Goal: Navigation & Orientation: Find specific page/section

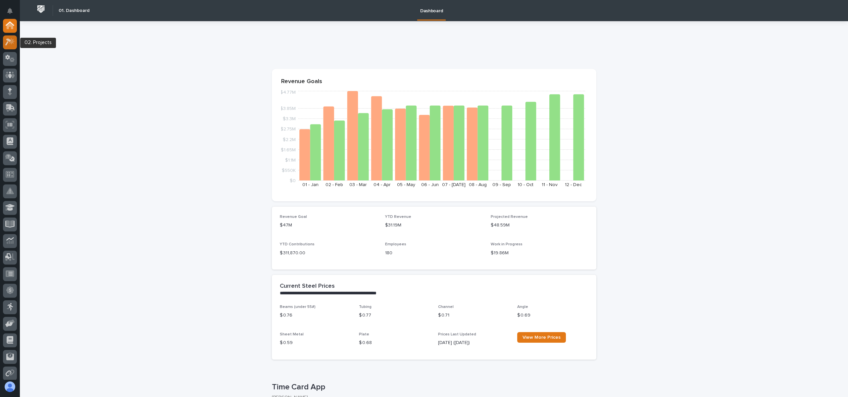
click at [11, 44] on icon at bounding box center [10, 42] width 10 height 8
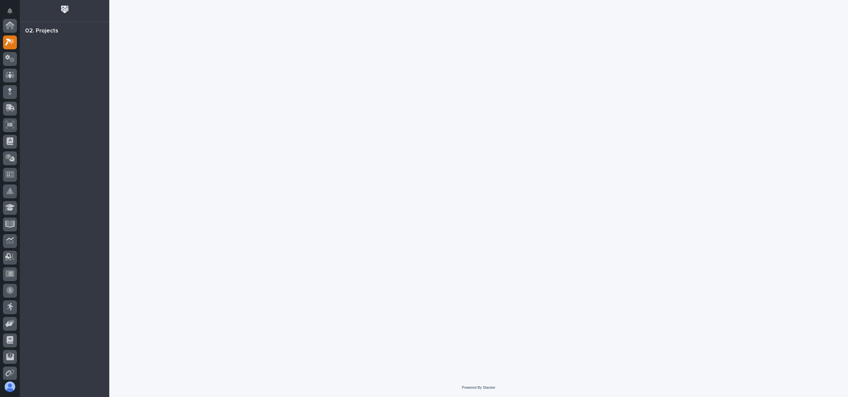
scroll to position [17, 0]
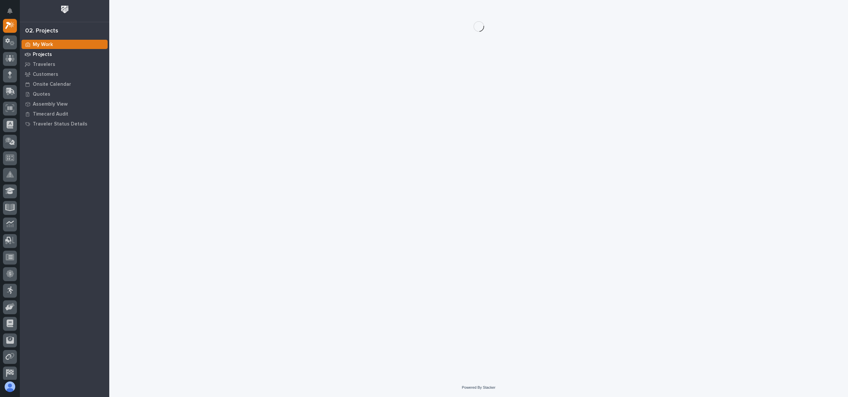
click at [42, 55] on p "Projects" at bounding box center [42, 55] width 19 height 6
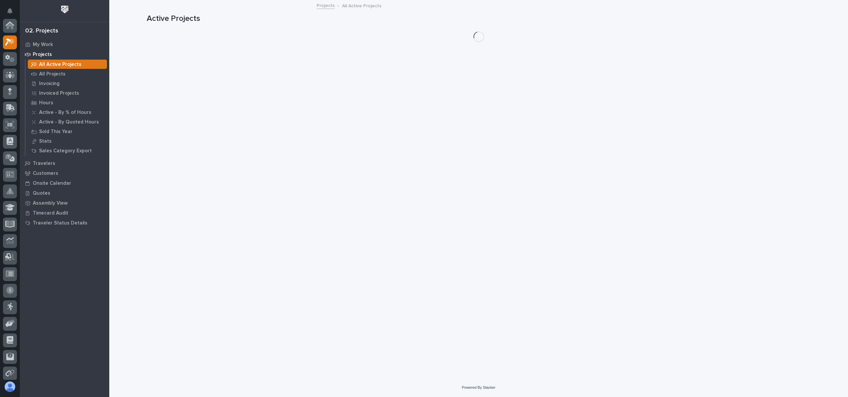
scroll to position [17, 0]
click at [39, 42] on p "My Work" at bounding box center [43, 45] width 20 height 6
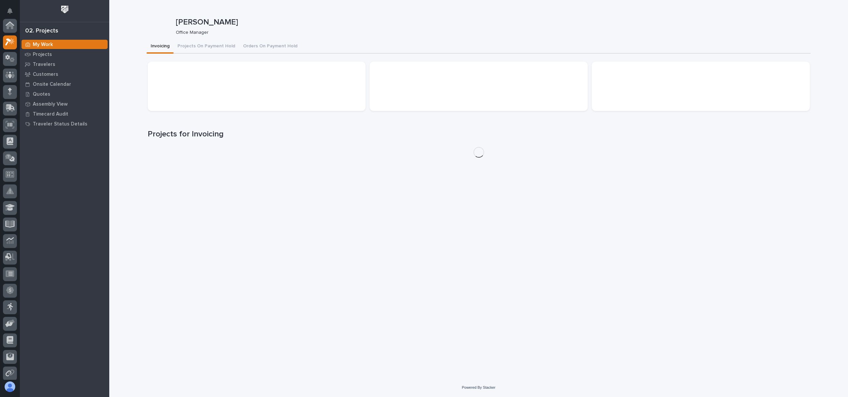
scroll to position [17, 0]
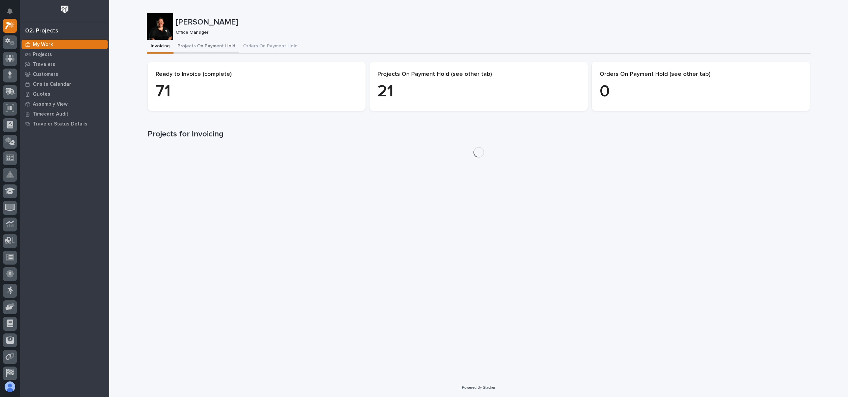
click at [197, 44] on button "Projects On Payment Hold" at bounding box center [206, 47] width 66 height 14
